Goal: Download file/media

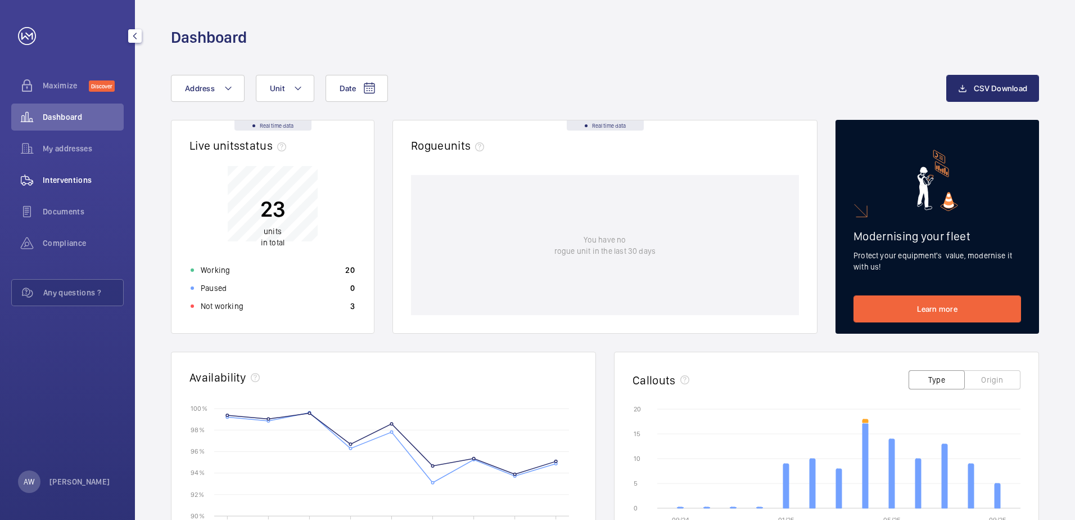
click at [78, 174] on div "Interventions" at bounding box center [67, 179] width 112 height 27
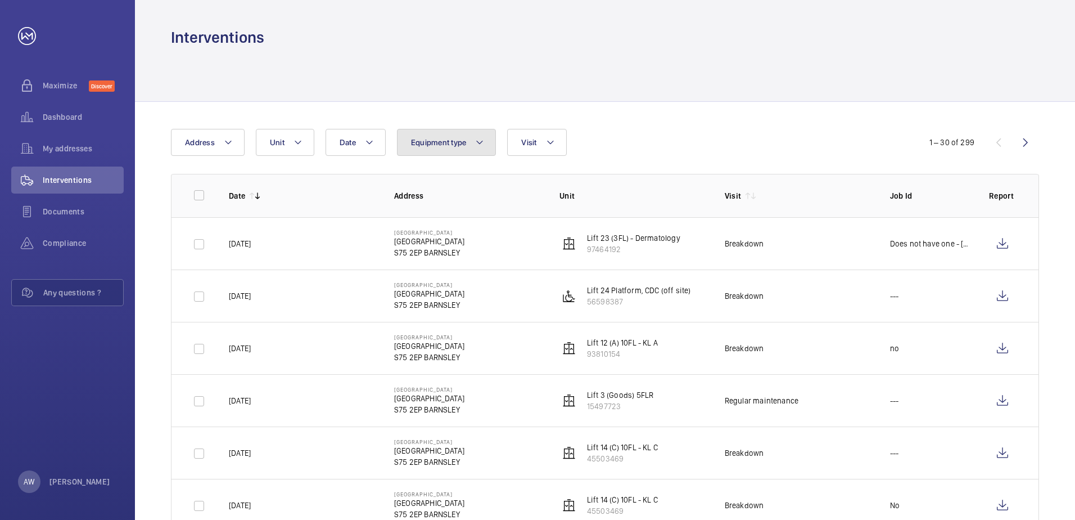
click at [473, 146] on button "Equipment type" at bounding box center [447, 142] width 100 height 27
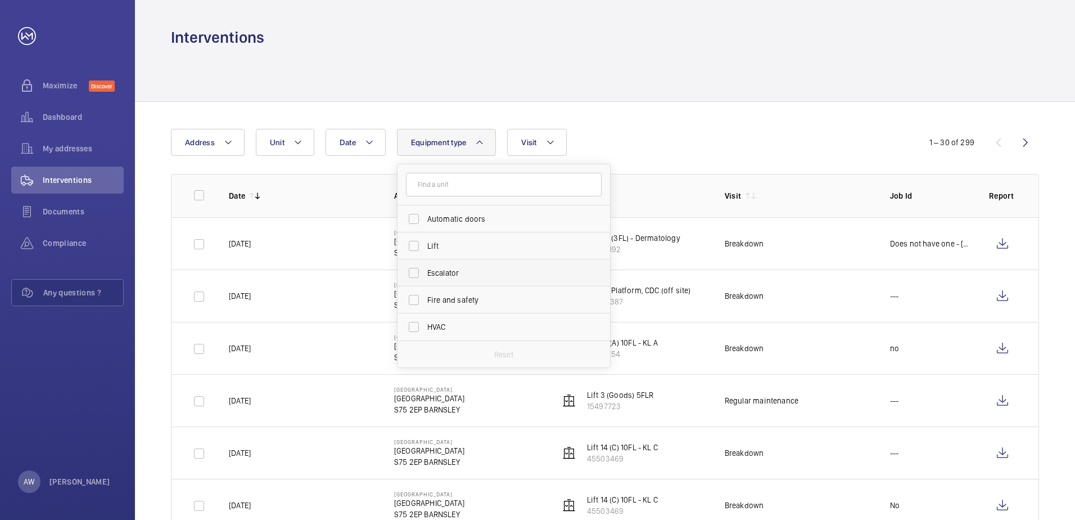
click at [475, 274] on span "Escalator" at bounding box center [504, 272] width 155 height 11
click at [425, 274] on input "Escalator" at bounding box center [414, 272] width 22 height 22
checkbox input "true"
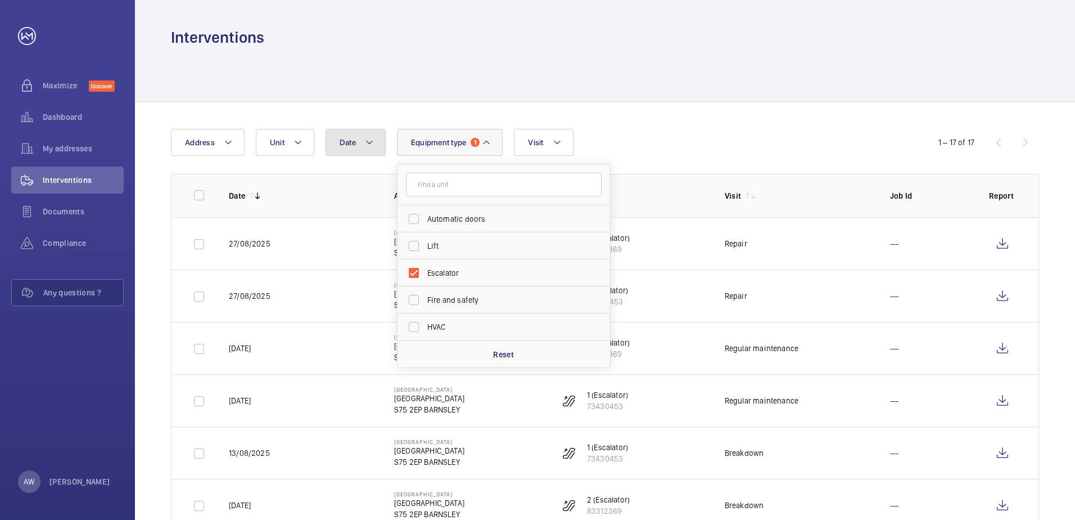
click at [376, 143] on button "Date" at bounding box center [356, 142] width 60 height 27
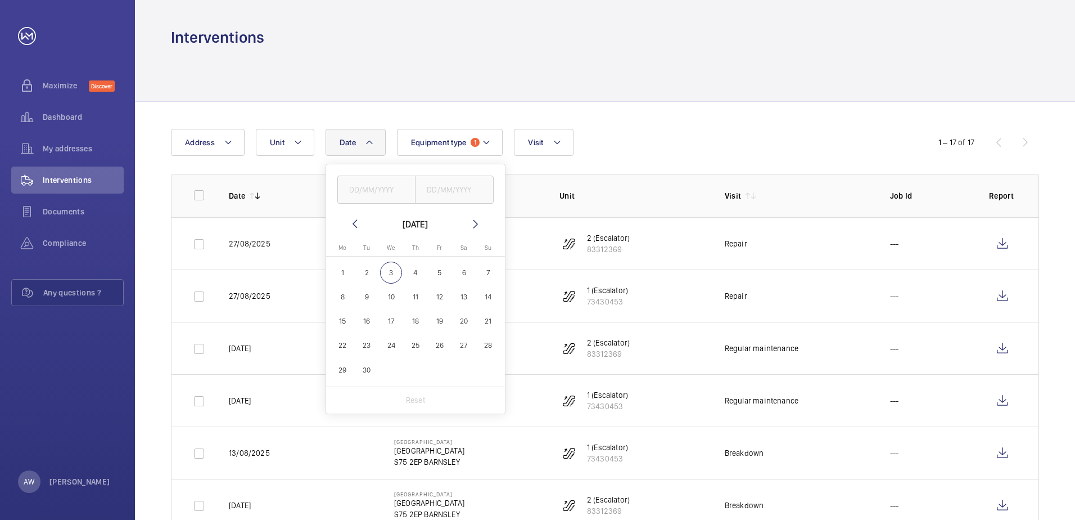
click at [353, 223] on mat-icon at bounding box center [354, 223] width 13 height 13
click at [443, 275] on span "1" at bounding box center [439, 272] width 22 height 22
type input "[DATE]"
click at [493, 369] on span "31" at bounding box center [488, 370] width 22 height 22
type input "[DATE]"
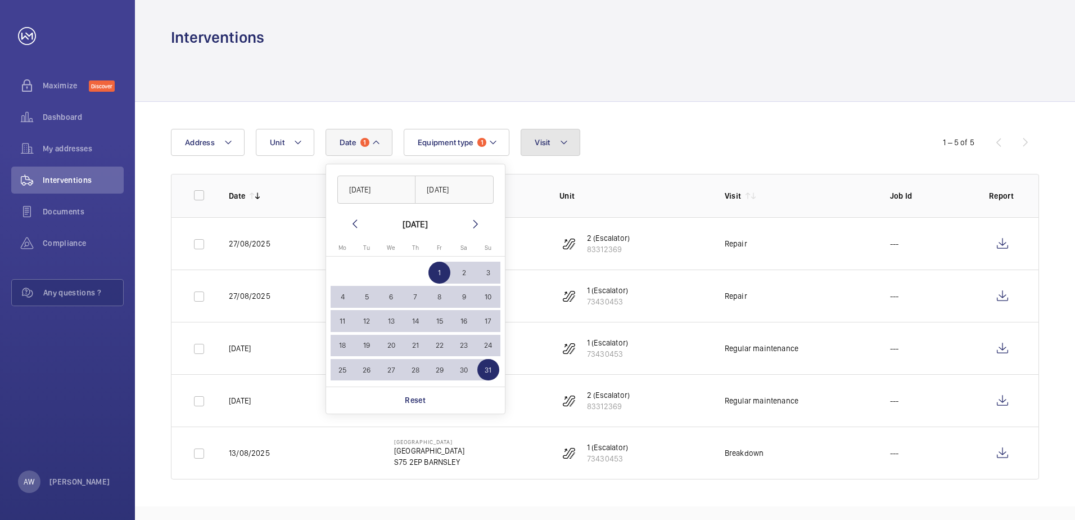
click at [558, 151] on button "Visit" at bounding box center [550, 142] width 59 height 27
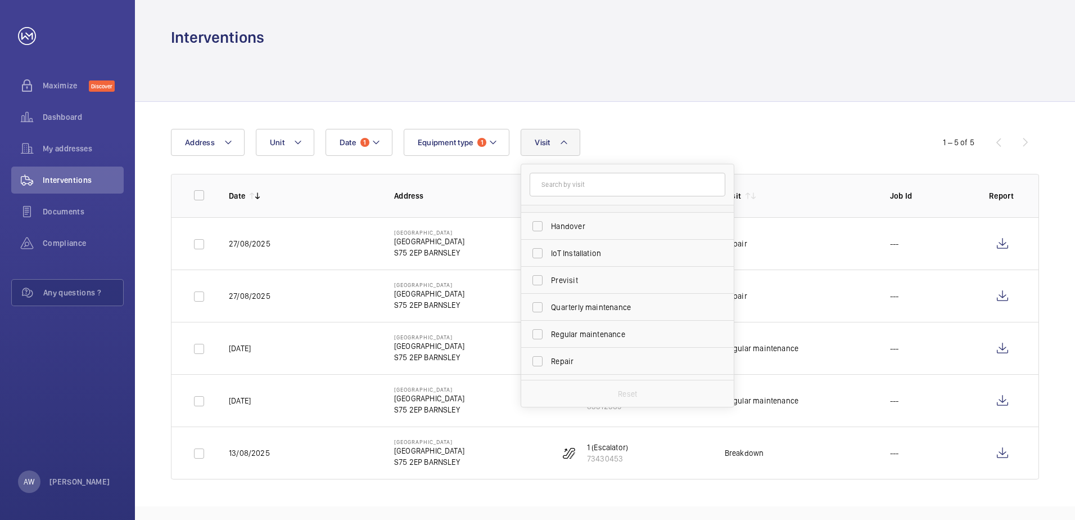
scroll to position [112, 0]
click at [598, 317] on span "Regular maintenance" at bounding box center [628, 322] width 155 height 11
click at [549, 317] on input "Regular maintenance" at bounding box center [537, 322] width 22 height 22
checkbox input "true"
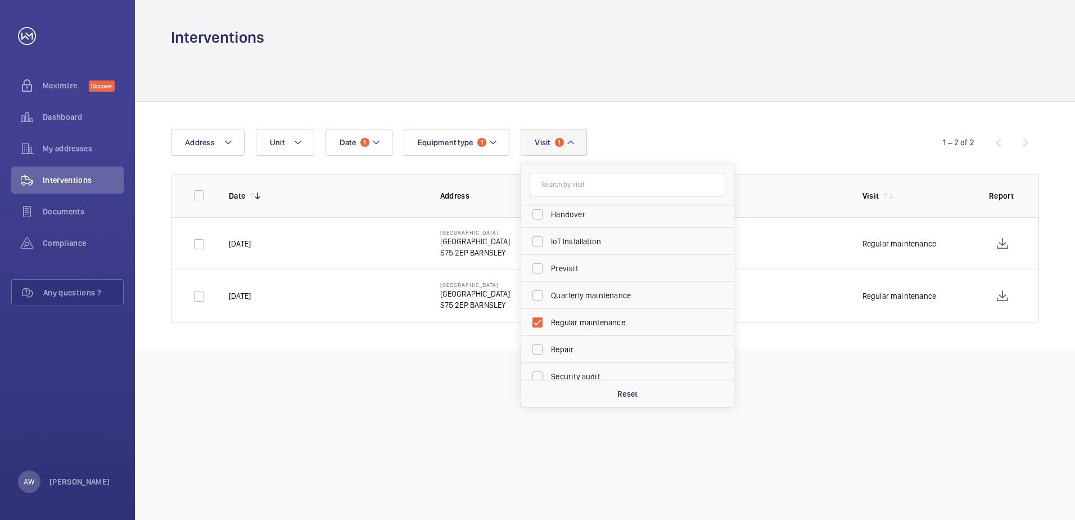
click at [634, 115] on div "Date 1 Address Unit Equipment type 1 Visit 1 Annual maintenance Breakdown Clien…" at bounding box center [605, 225] width 940 height 247
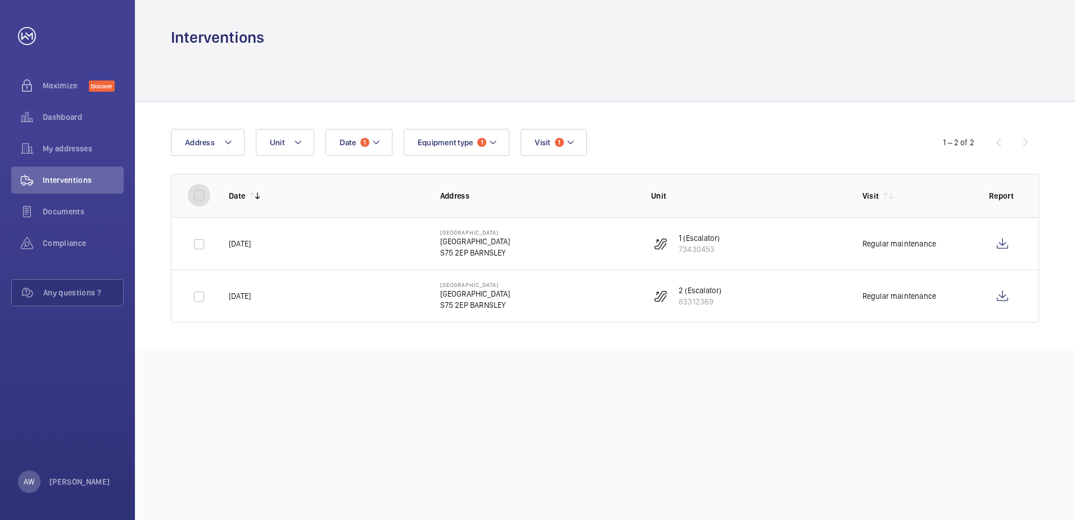
click at [194, 190] on input "checkbox" at bounding box center [199, 195] width 22 height 22
checkbox input "true"
click at [962, 148] on button "Download 2 reports" at bounding box center [993, 142] width 94 height 27
